Goal: Information Seeking & Learning: Learn about a topic

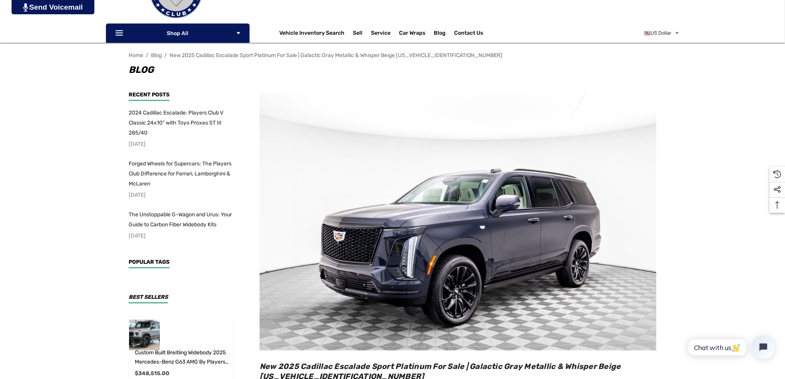
click at [601, 207] on img at bounding box center [458, 221] width 397 height 258
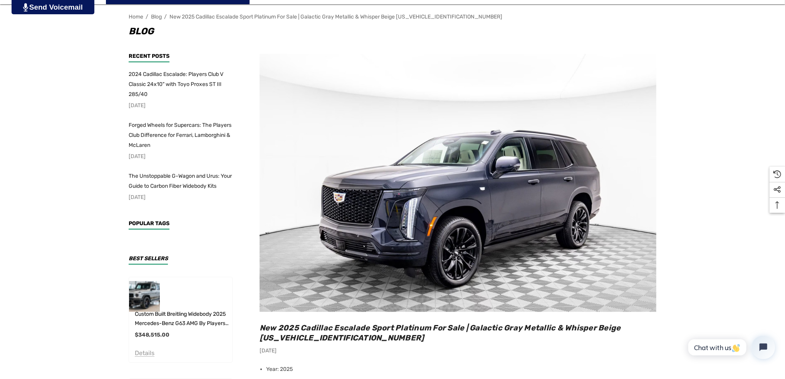
click at [598, 211] on img at bounding box center [458, 183] width 397 height 258
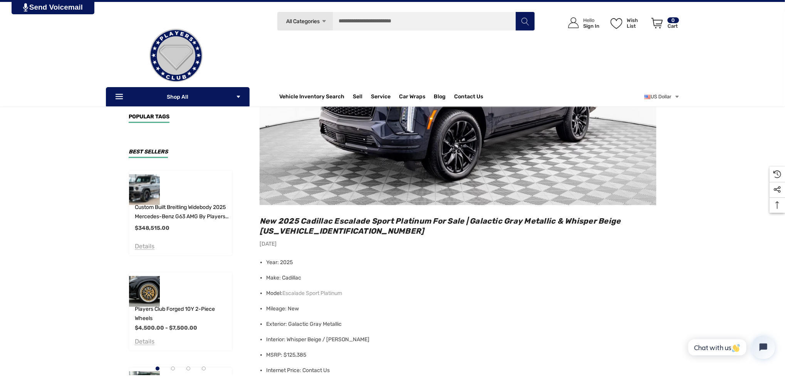
scroll to position [77, 0]
